Goal: Task Accomplishment & Management: Use online tool/utility

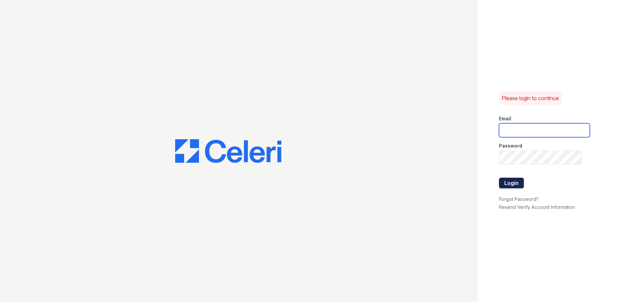
type input "[EMAIL_ADDRESS][DOMAIN_NAME]"
click at [508, 182] on button "Login" at bounding box center [511, 183] width 25 height 11
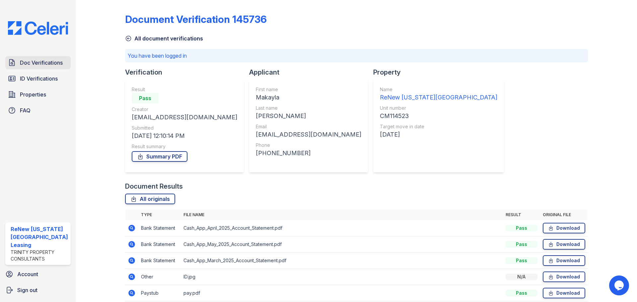
click at [32, 63] on span "Doc Verifications" at bounding box center [41, 63] width 43 height 8
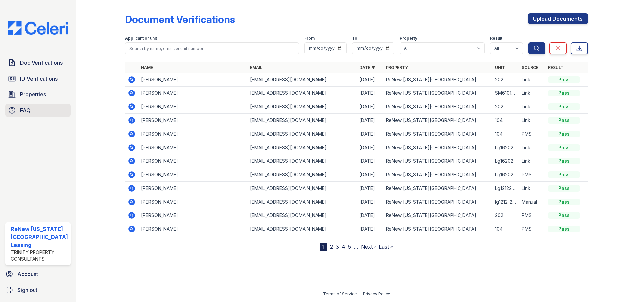
click at [22, 110] on span "FAQ" at bounding box center [25, 111] width 11 height 8
click at [50, 96] on link "Properties" at bounding box center [37, 94] width 65 height 13
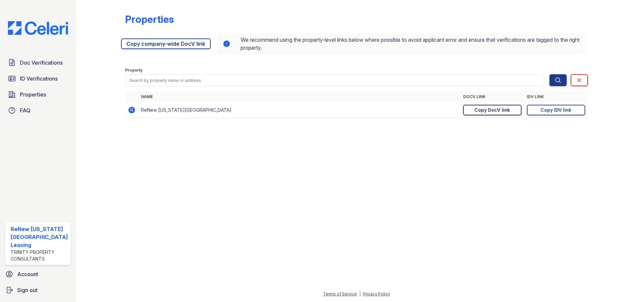
click at [483, 110] on div "Copy DocV link" at bounding box center [492, 110] width 36 height 7
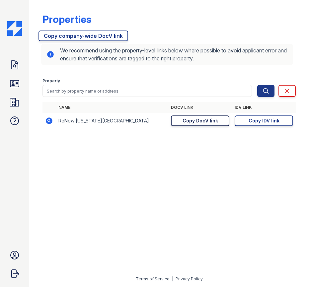
drag, startPoint x: 192, startPoint y: 121, endPoint x: 186, endPoint y: 121, distance: 6.0
click at [186, 121] on div "Copy DocV link" at bounding box center [200, 120] width 36 height 7
